Goal: Download file/media

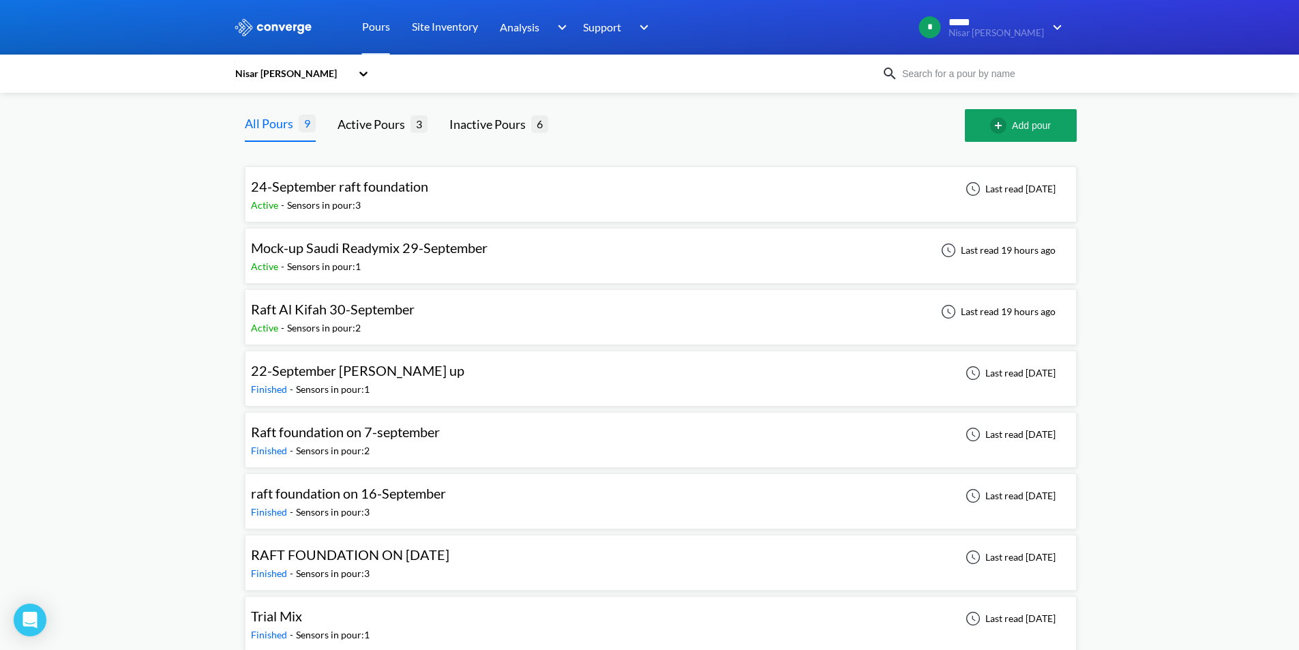
click at [417, 271] on div "Active - Sensors in pour: 1" at bounding box center [372, 266] width 243 height 15
click at [413, 380] on div "22-September [PERSON_NAME] up" at bounding box center [357, 370] width 213 height 21
click at [381, 269] on div "Active - Sensors in pour: 1" at bounding box center [372, 266] width 243 height 15
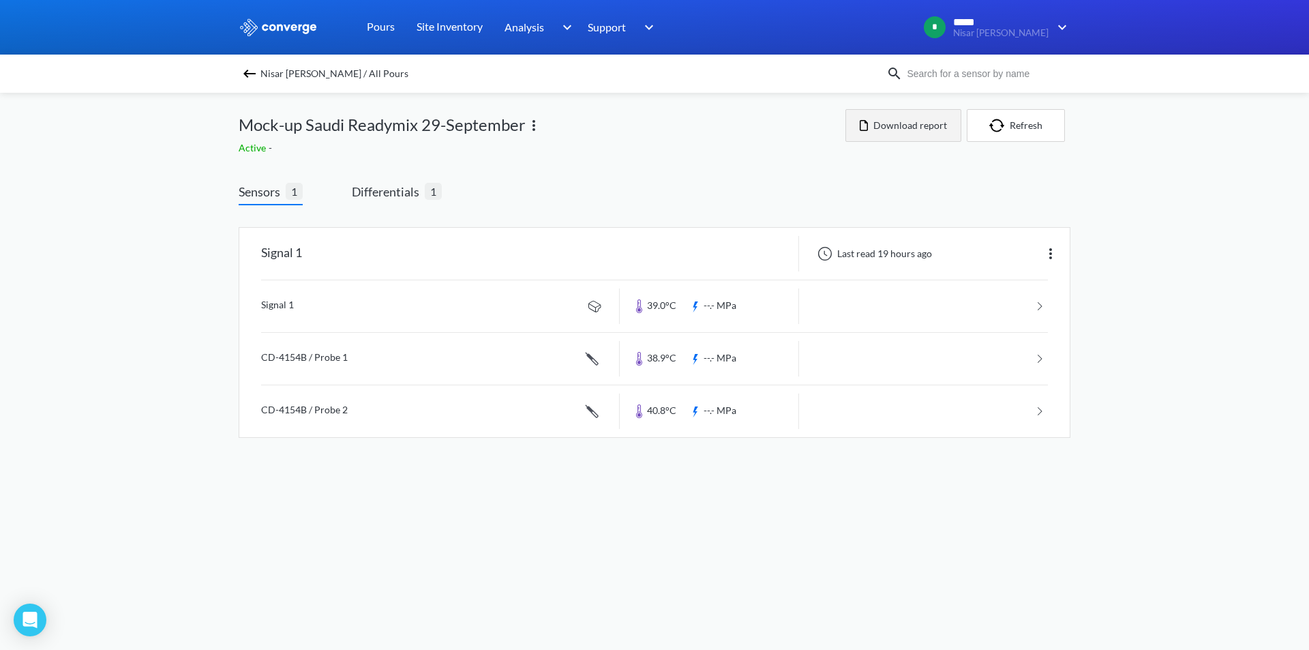
click at [899, 138] on button "Download report" at bounding box center [904, 125] width 116 height 33
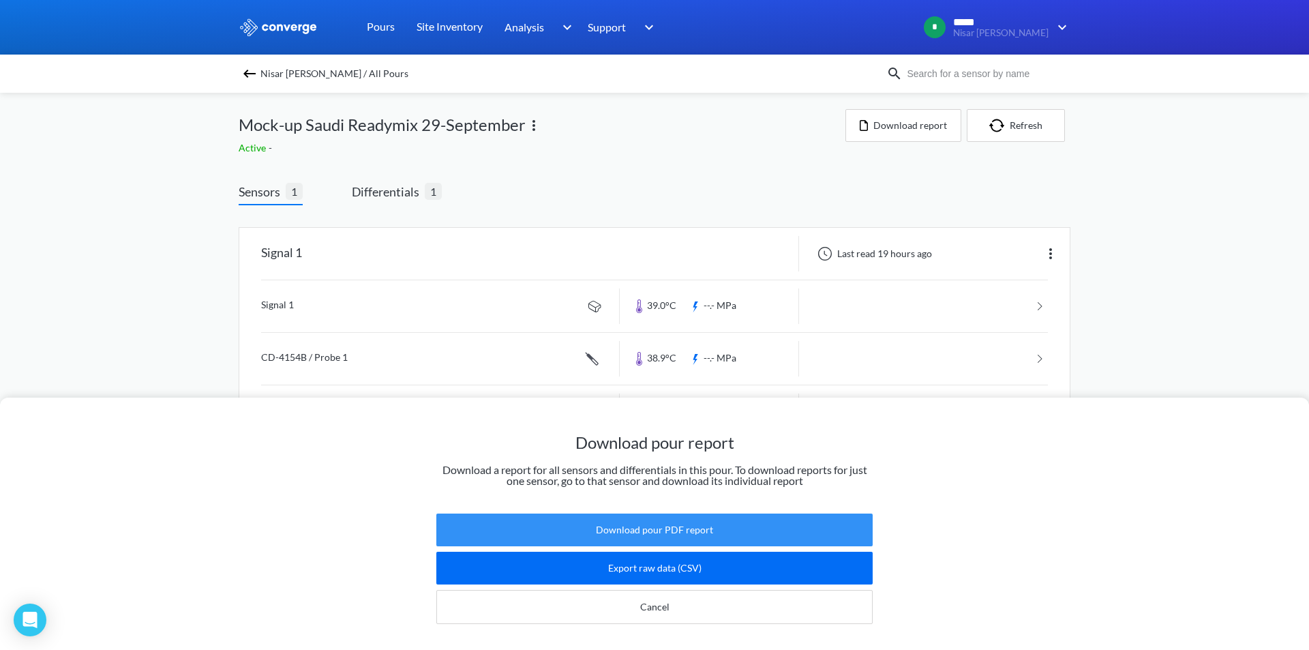
click at [641, 528] on button "Download pour PDF report" at bounding box center [654, 530] width 436 height 33
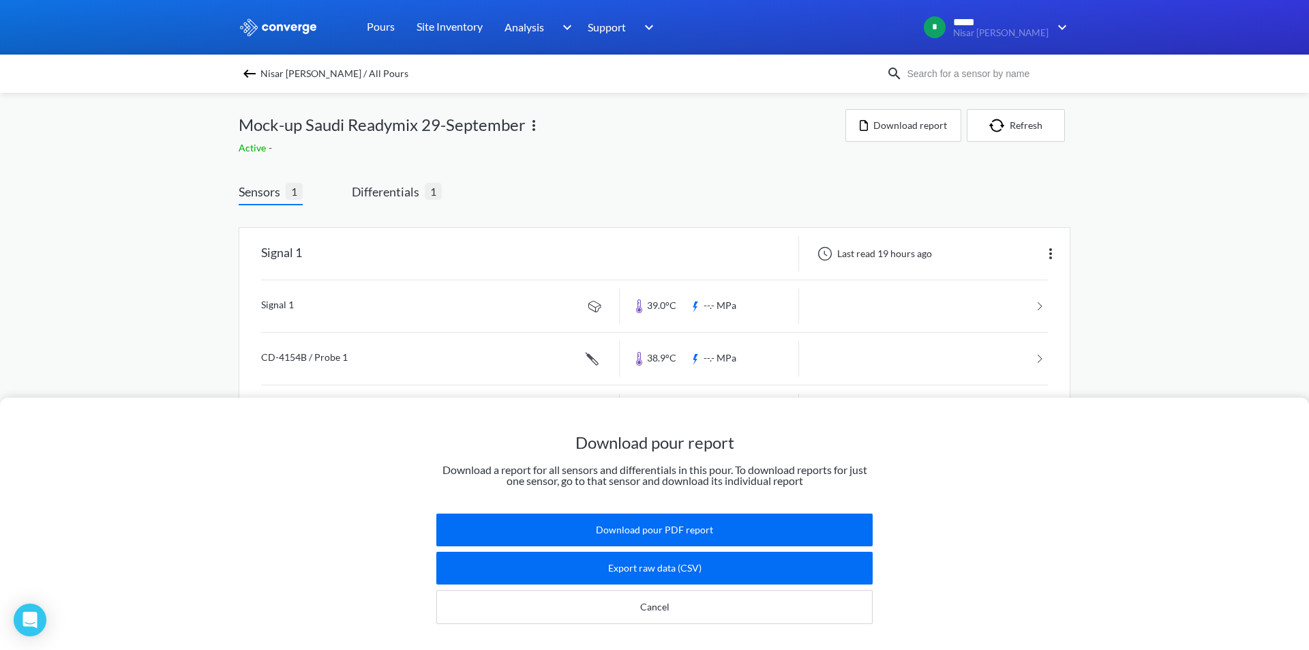
click at [392, 194] on div "Download pour report Download a report for all sensors and differentials in thi…" at bounding box center [654, 325] width 1309 height 650
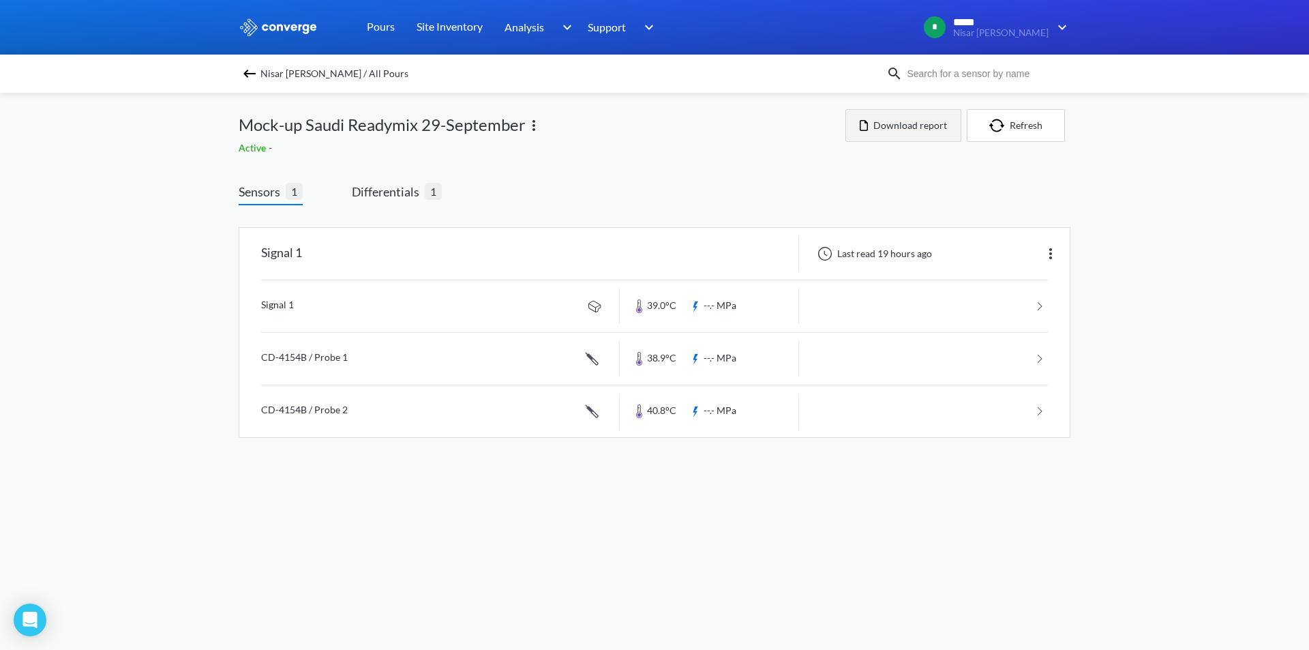
click at [908, 125] on button "Download report" at bounding box center [904, 125] width 116 height 33
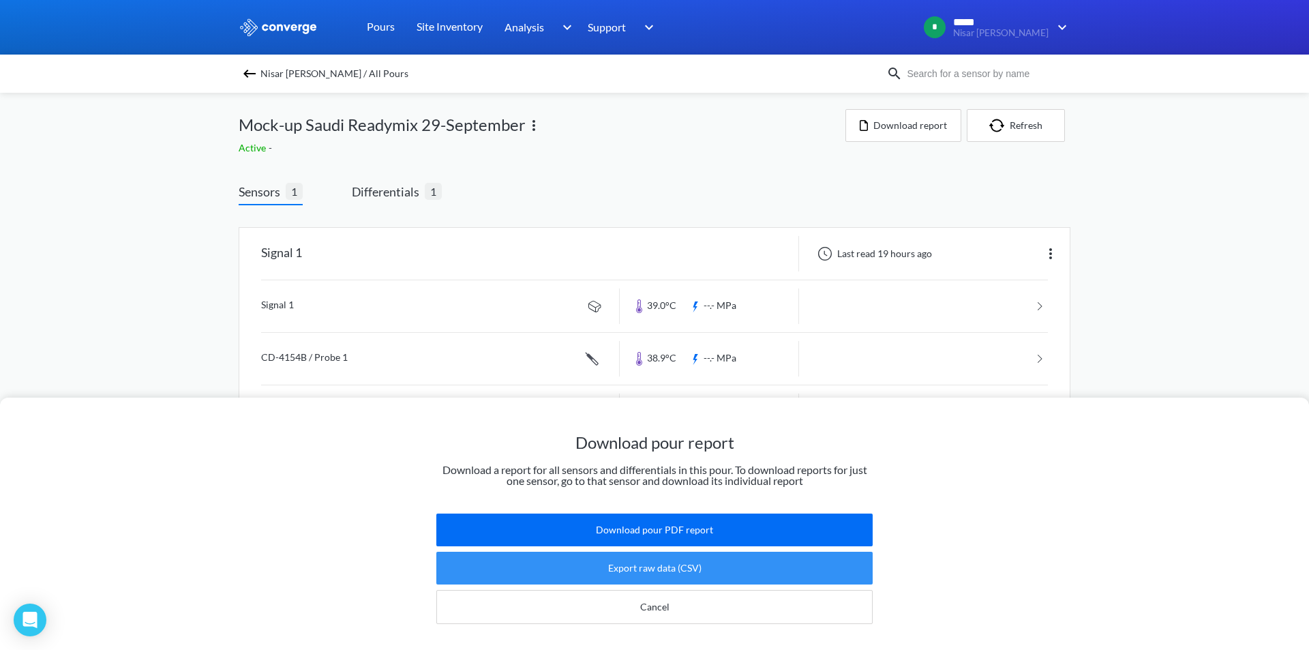
click at [696, 560] on button "Export raw data (CSV)" at bounding box center [654, 568] width 436 height 33
